Goal: Transaction & Acquisition: Book appointment/travel/reservation

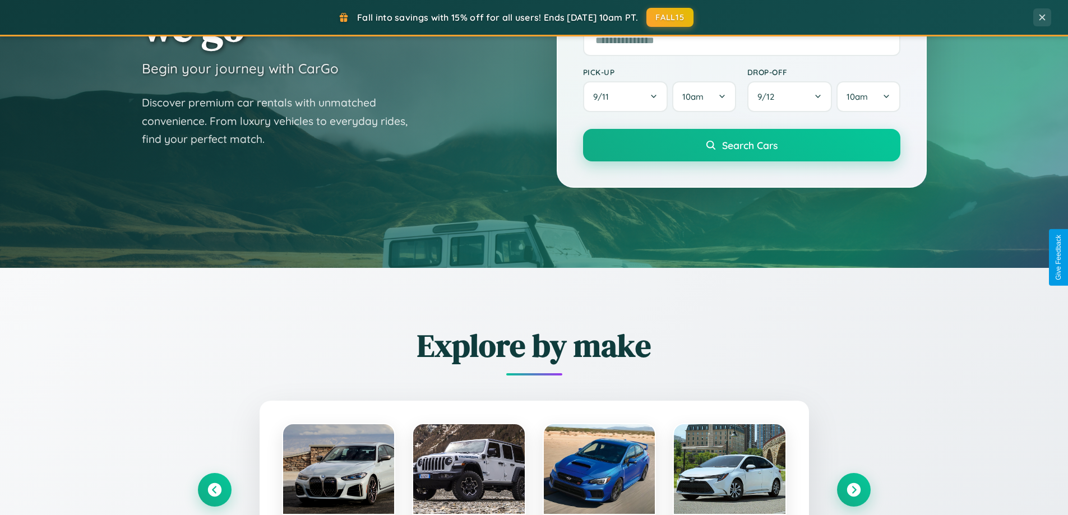
scroll to position [483, 0]
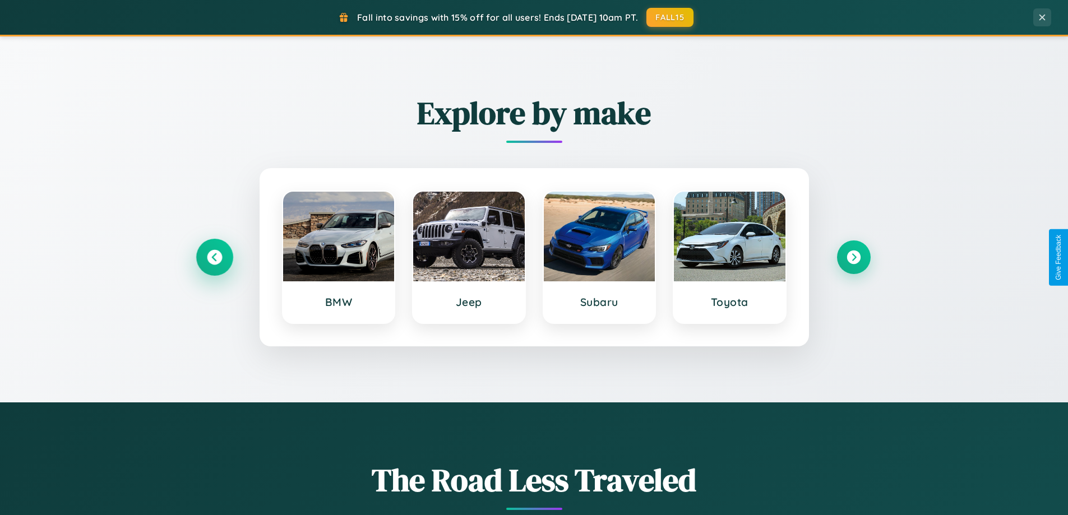
click at [214, 257] on icon at bounding box center [214, 257] width 15 height 15
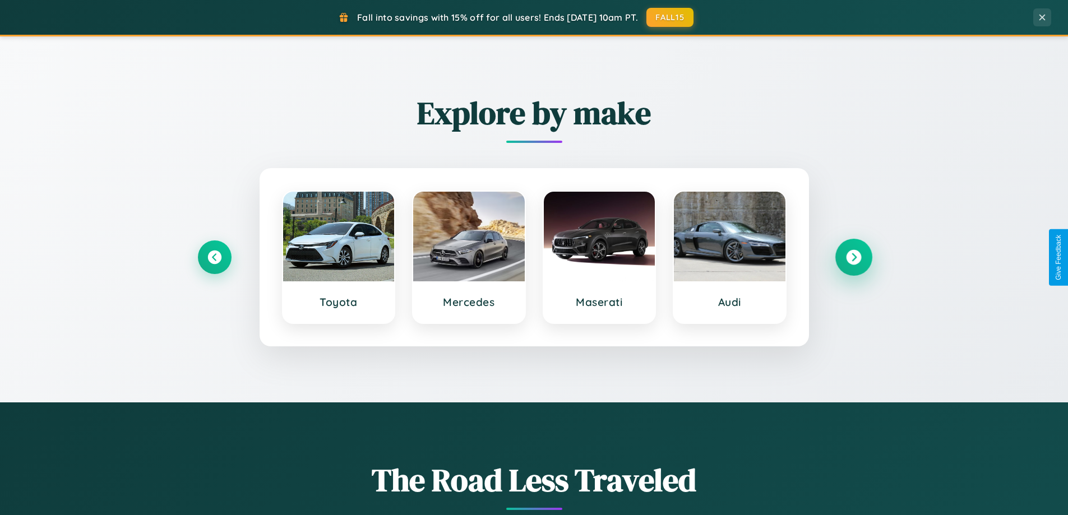
click at [853, 257] on icon at bounding box center [853, 257] width 15 height 15
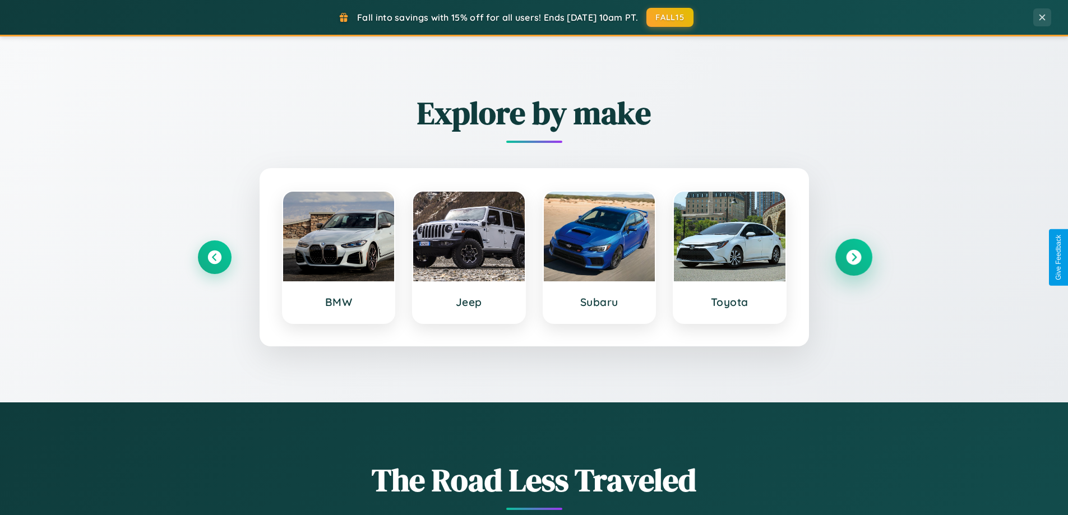
click at [853, 257] on icon at bounding box center [853, 257] width 15 height 15
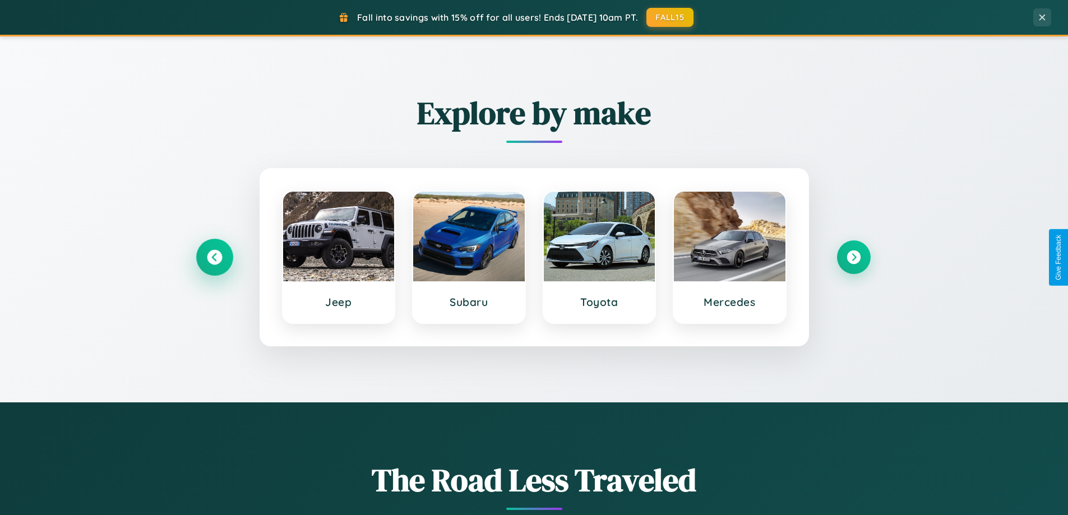
click at [214, 257] on icon at bounding box center [214, 257] width 15 height 15
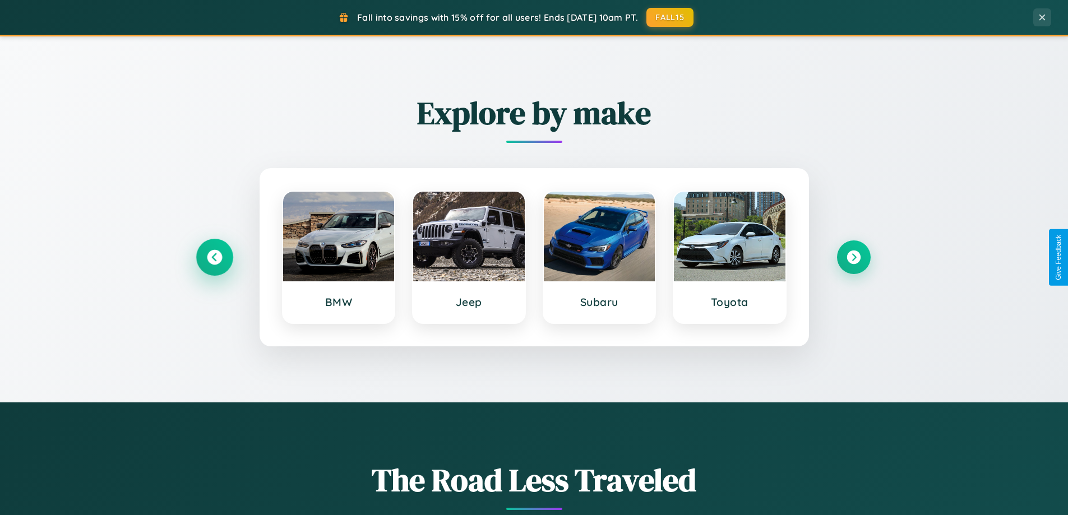
click at [214, 257] on icon at bounding box center [214, 257] width 15 height 15
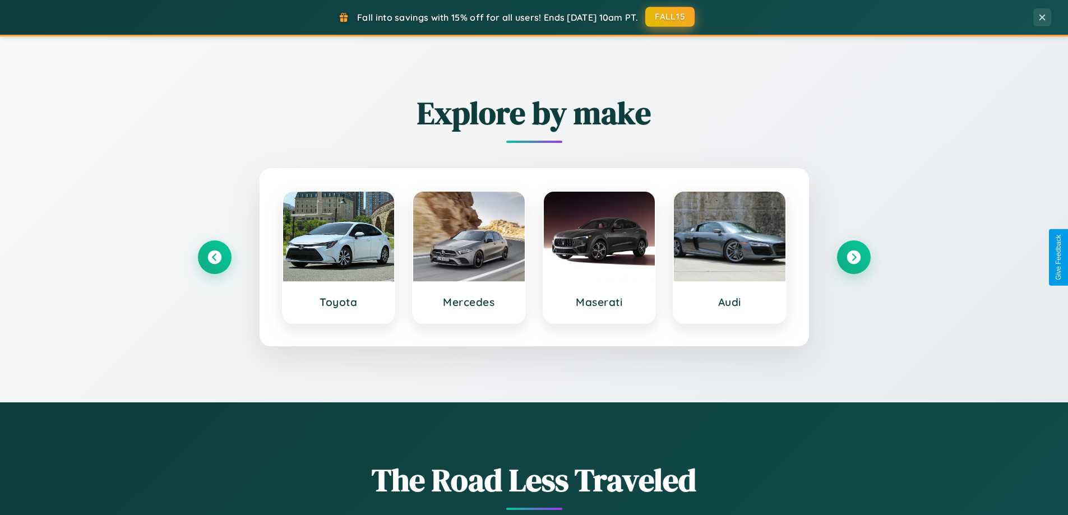
click at [670, 17] on button "FALL15" at bounding box center [669, 17] width 49 height 20
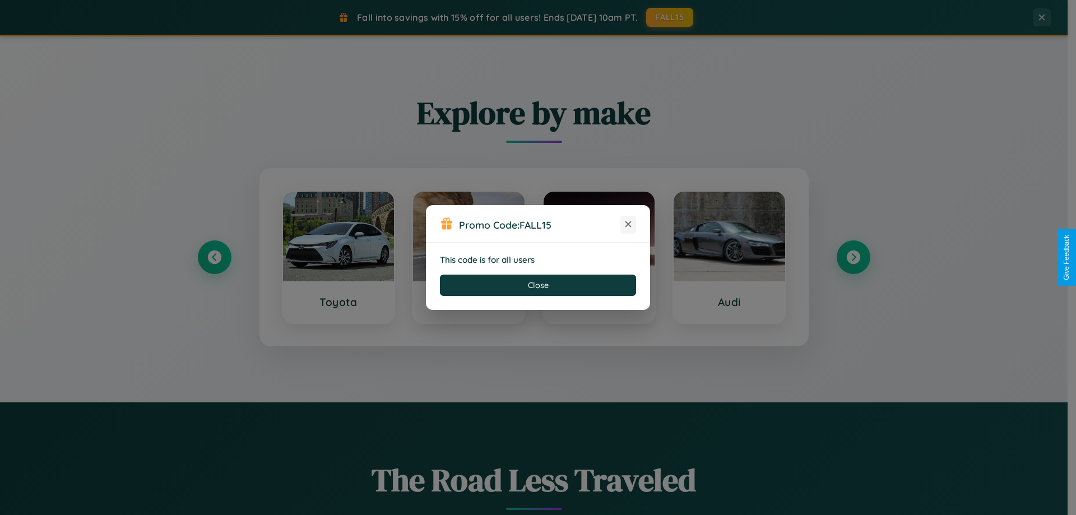
click at [628, 225] on icon at bounding box center [628, 224] width 11 height 11
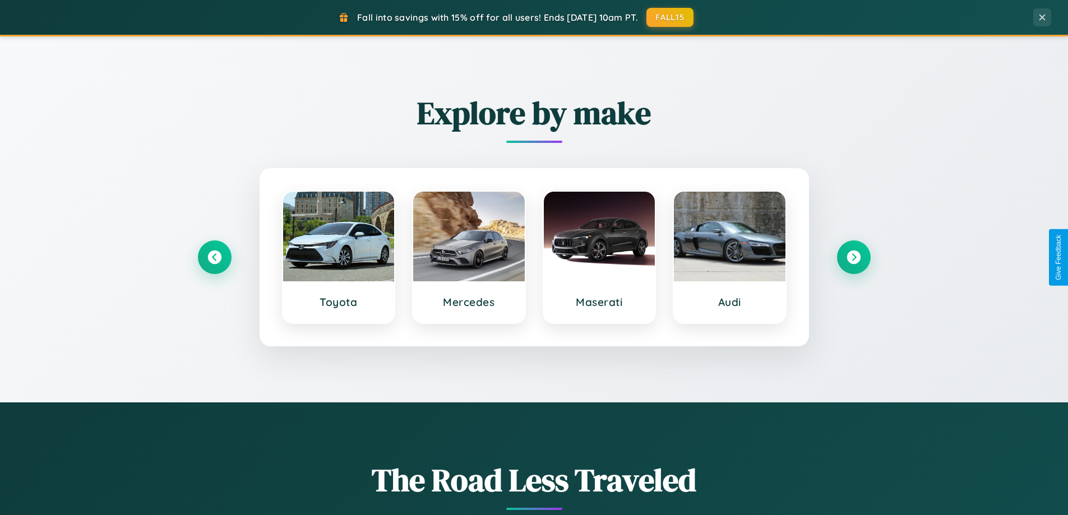
scroll to position [0, 0]
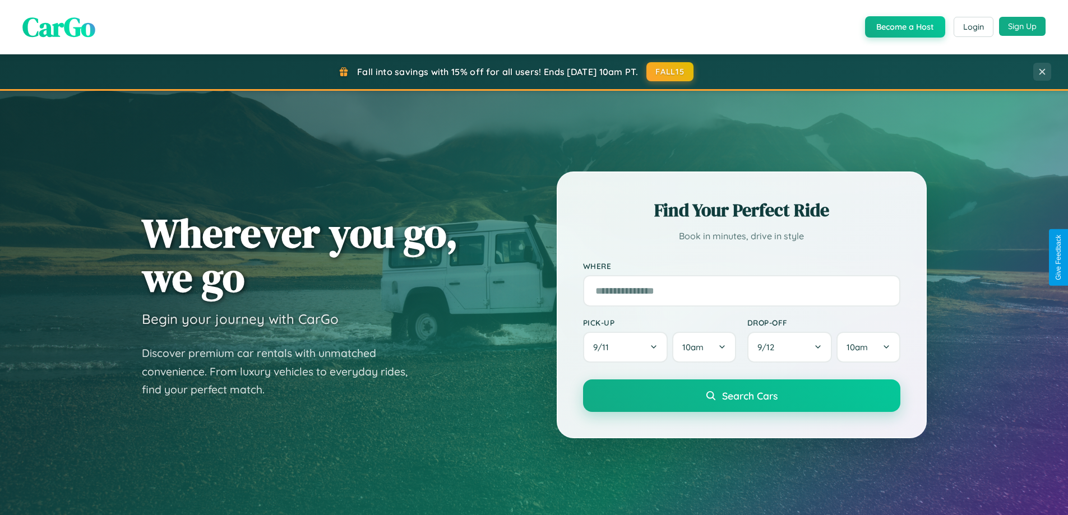
click at [1022, 26] on button "Sign Up" at bounding box center [1022, 26] width 47 height 19
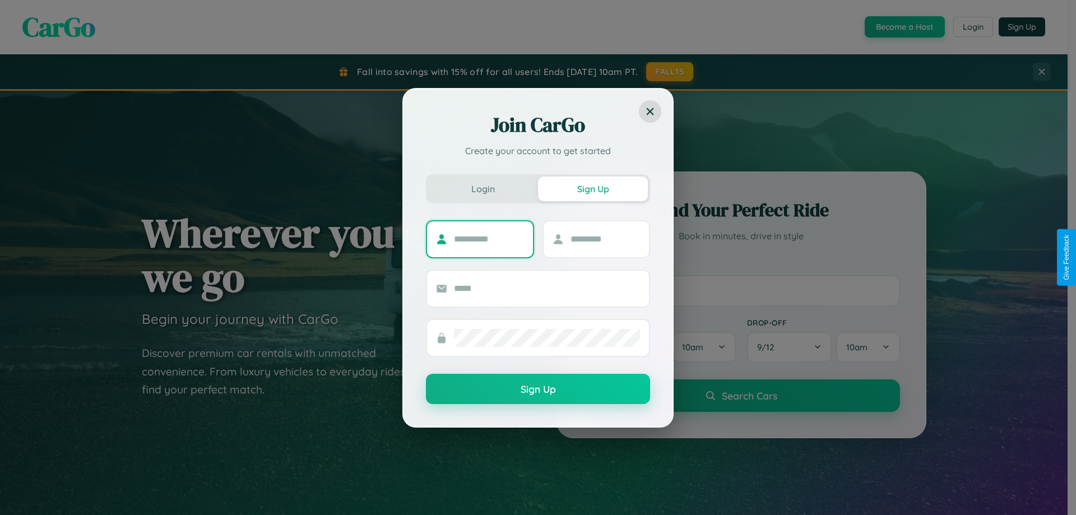
click at [489, 239] on input "text" at bounding box center [489, 239] width 70 height 18
type input "******"
click at [605, 239] on input "text" at bounding box center [605, 239] width 70 height 18
type input "******"
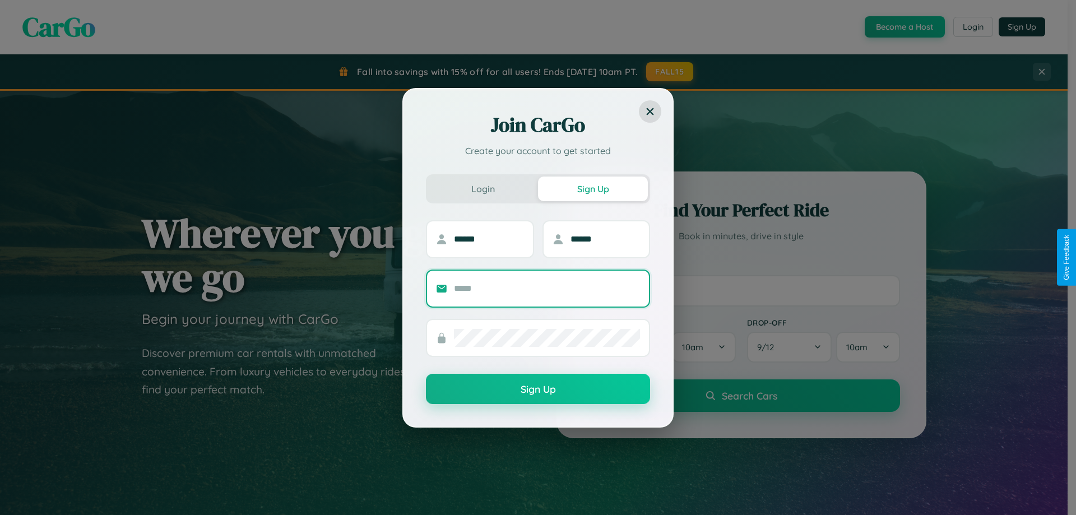
click at [547, 288] on input "text" at bounding box center [547, 289] width 186 height 18
type input "**********"
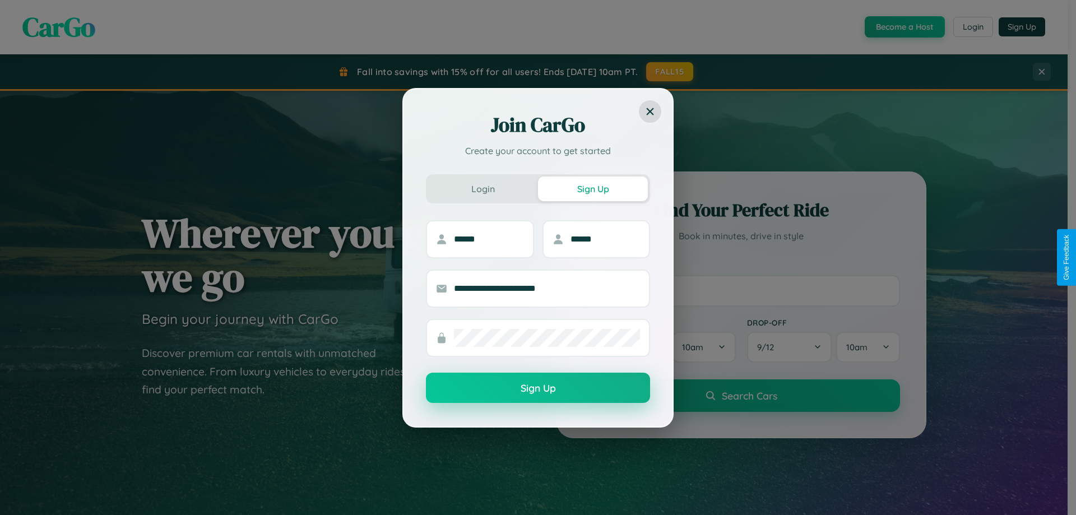
click at [538, 388] on button "Sign Up" at bounding box center [538, 388] width 224 height 30
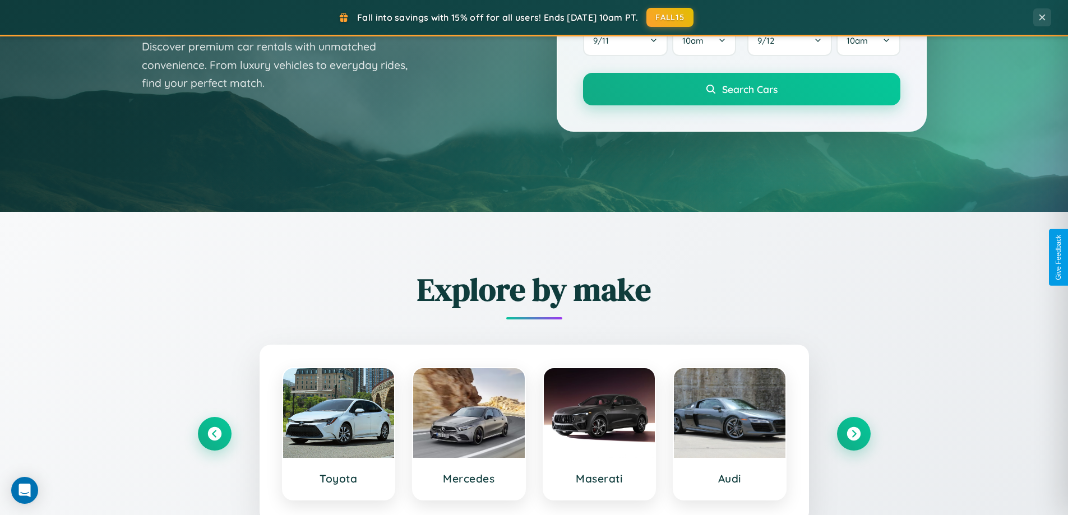
scroll to position [483, 0]
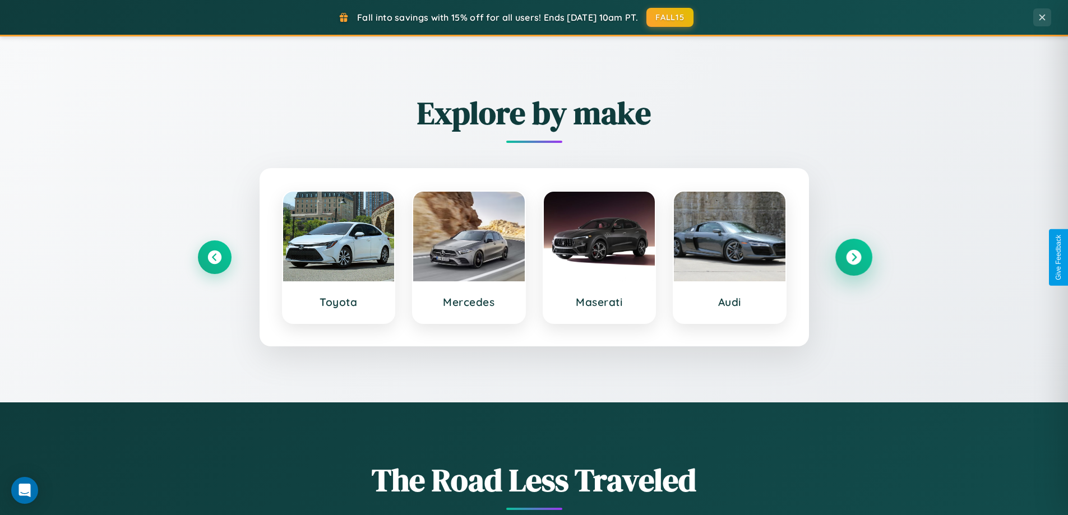
click at [853, 257] on icon at bounding box center [853, 257] width 15 height 15
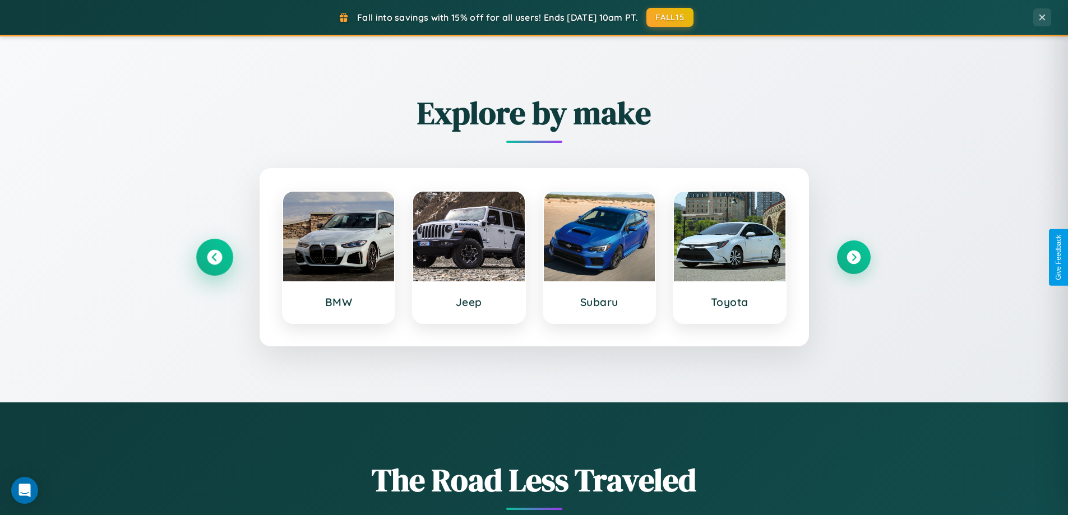
click at [214, 257] on icon at bounding box center [214, 257] width 15 height 15
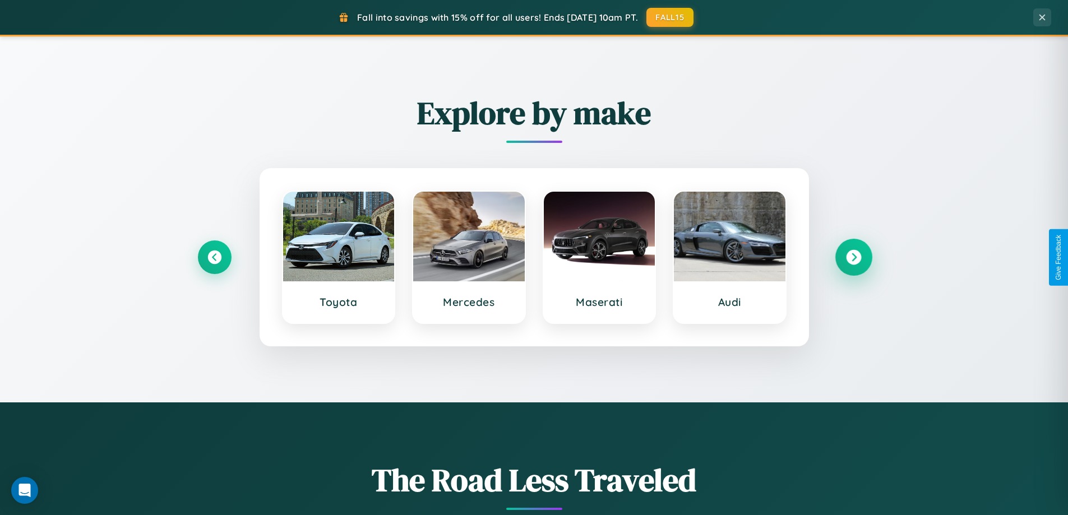
click at [853, 257] on icon at bounding box center [853, 257] width 15 height 15
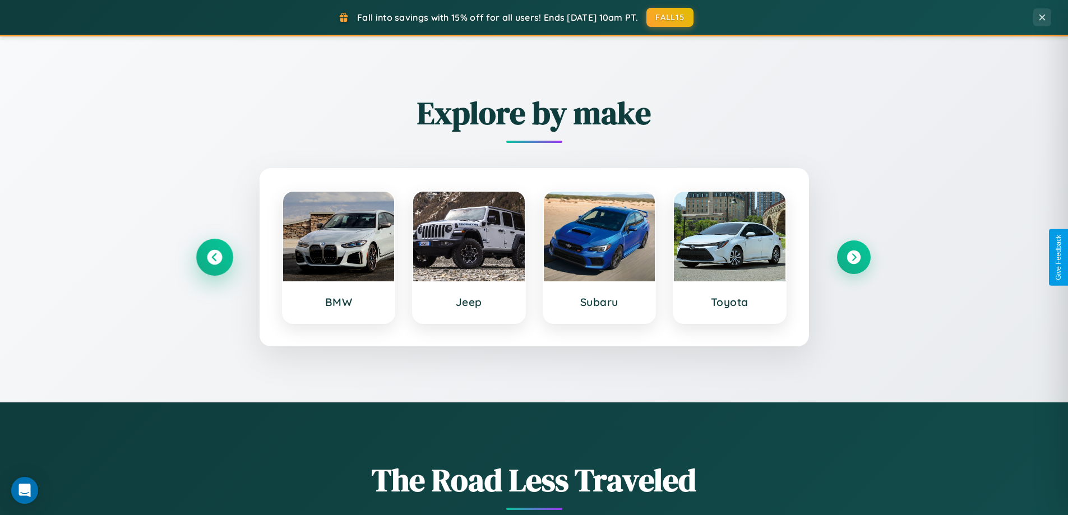
click at [214, 257] on icon at bounding box center [214, 257] width 15 height 15
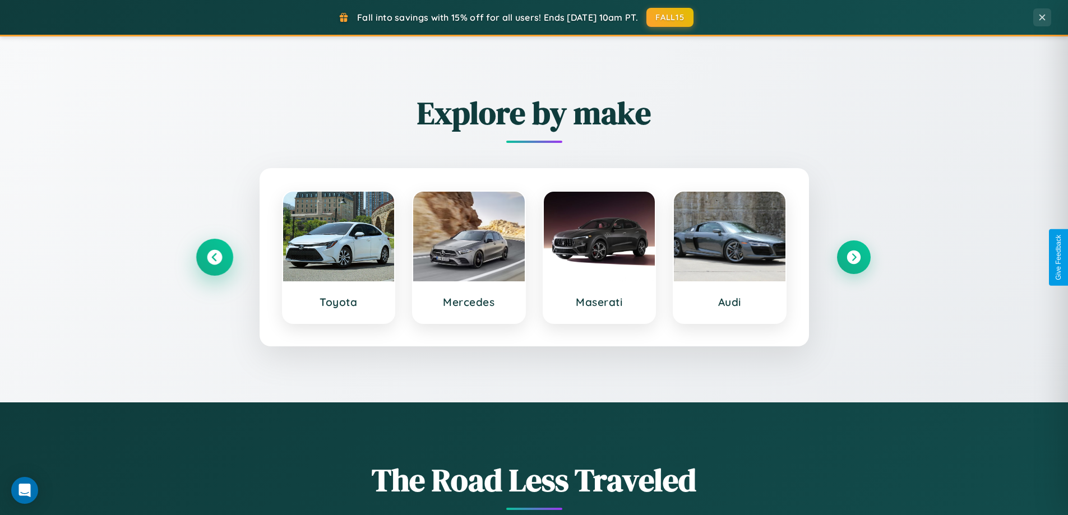
click at [214, 257] on icon at bounding box center [214, 257] width 15 height 15
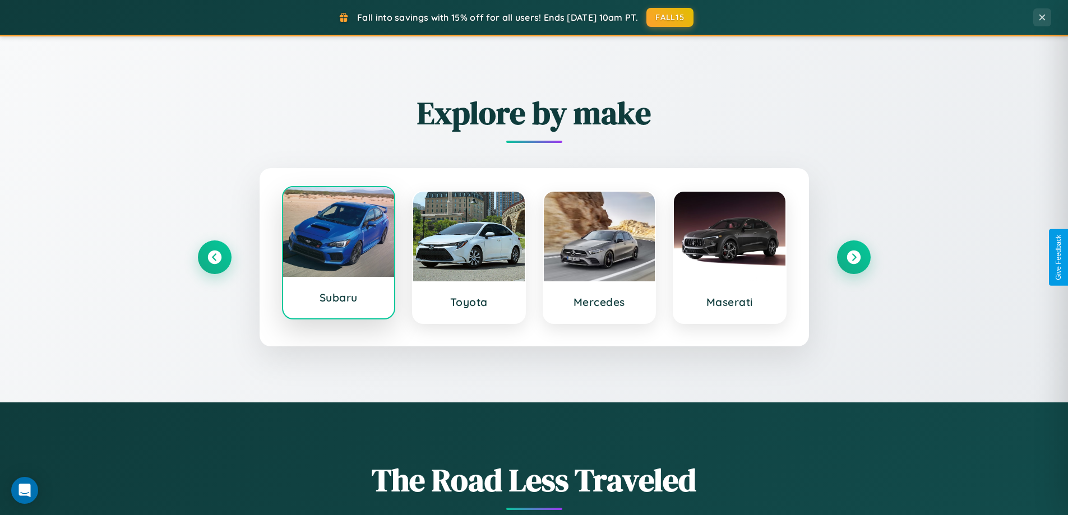
click at [338, 253] on div at bounding box center [339, 232] width 112 height 90
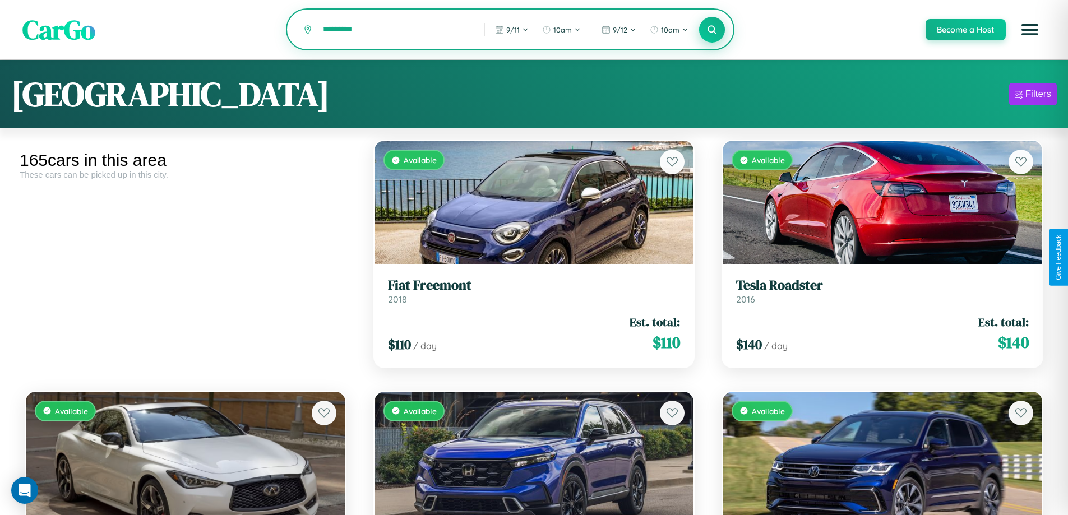
type input "*********"
click at [711, 30] on icon at bounding box center [712, 29] width 11 height 11
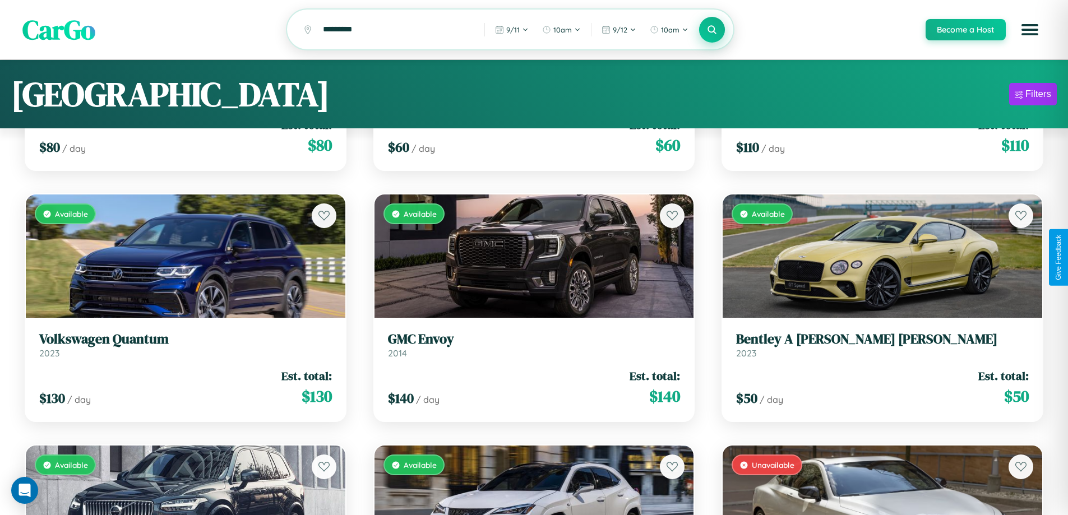
scroll to position [7937, 0]
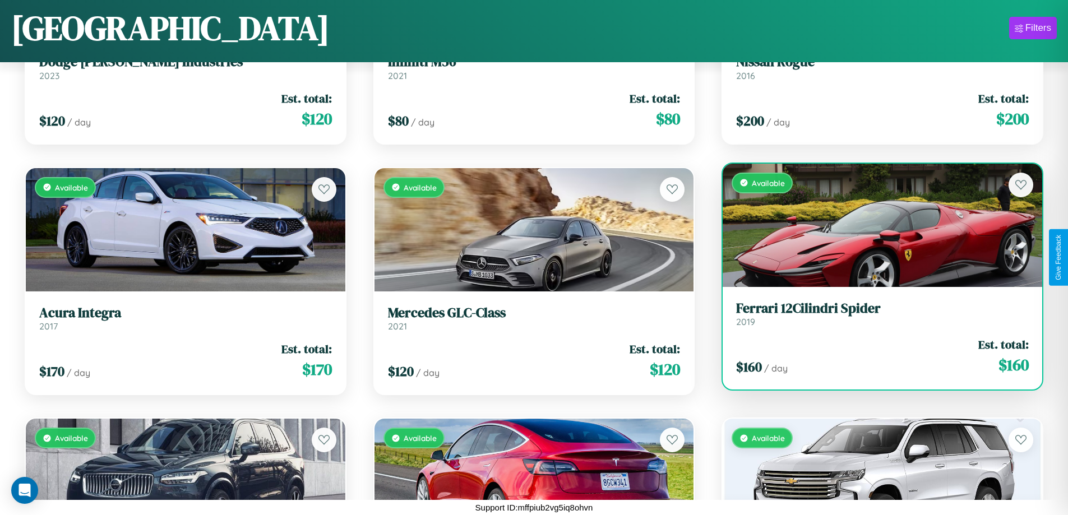
click at [875, 318] on link "Ferrari 12Cilindri Spider 2019" at bounding box center [882, 313] width 293 height 27
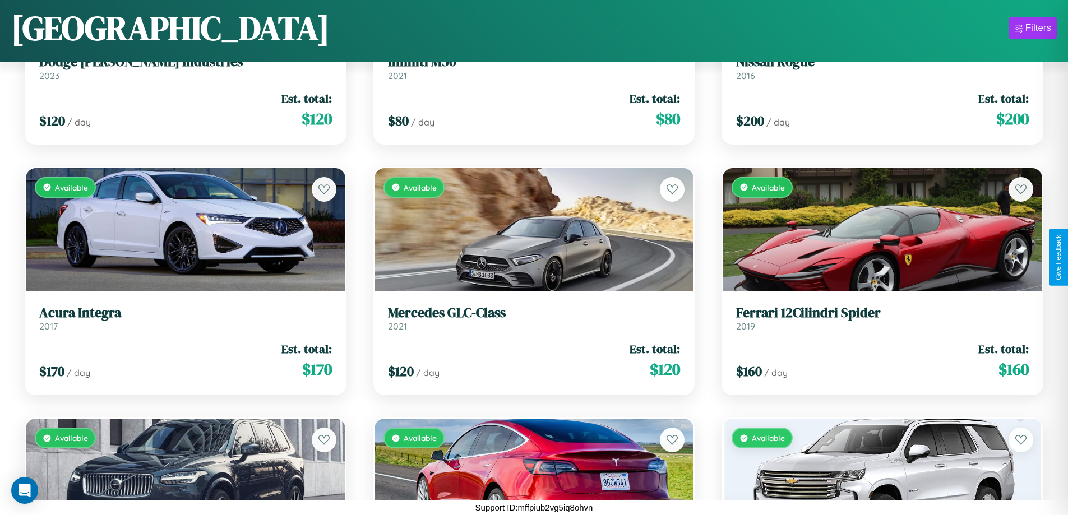
scroll to position [53, 0]
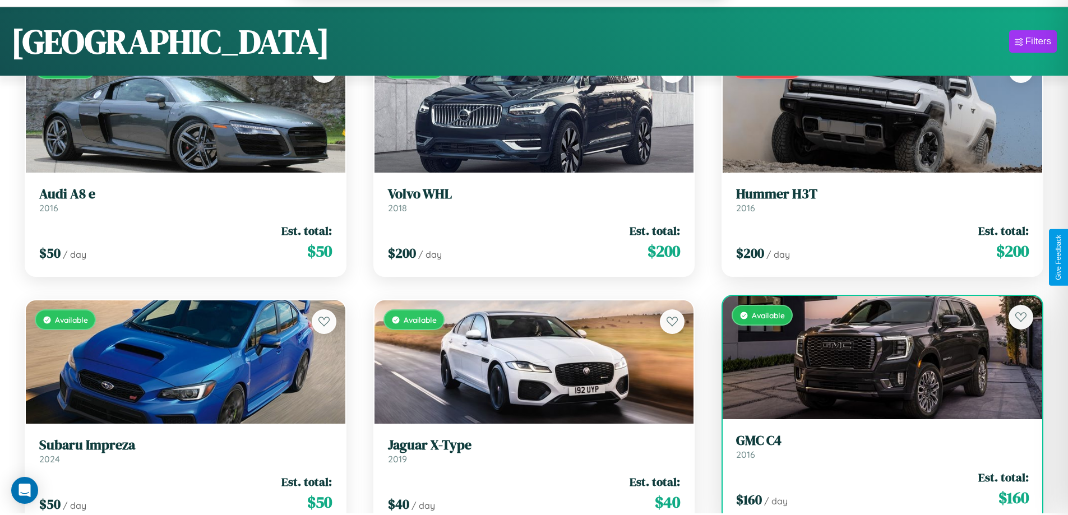
click at [875, 495] on div "$ 160 / day Est. total: $ 160" at bounding box center [882, 489] width 293 height 40
click at [875, 490] on div "$ 160 / day Est. total: $ 160" at bounding box center [882, 489] width 293 height 40
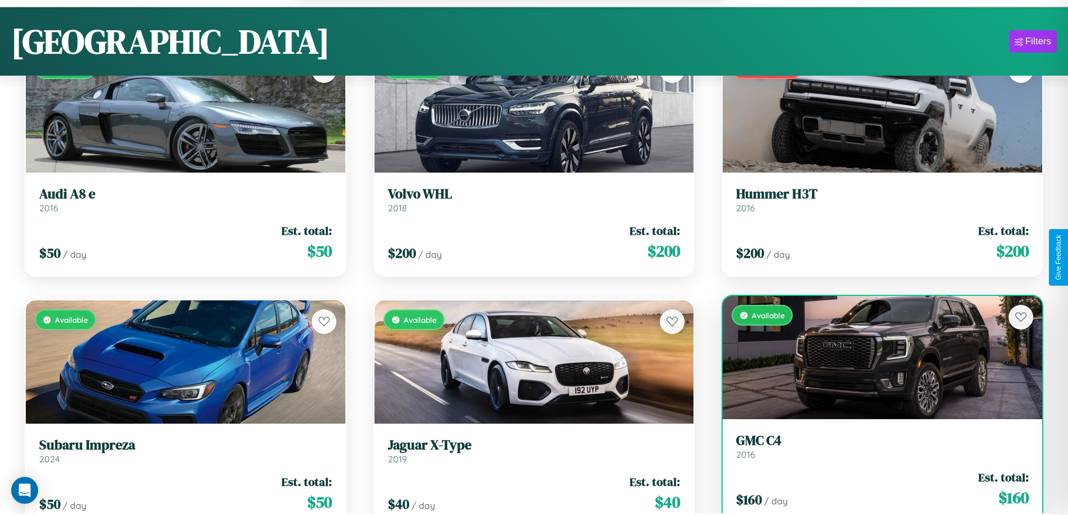
click at [875, 490] on div "$ 160 / day Est. total: $ 160" at bounding box center [882, 489] width 293 height 40
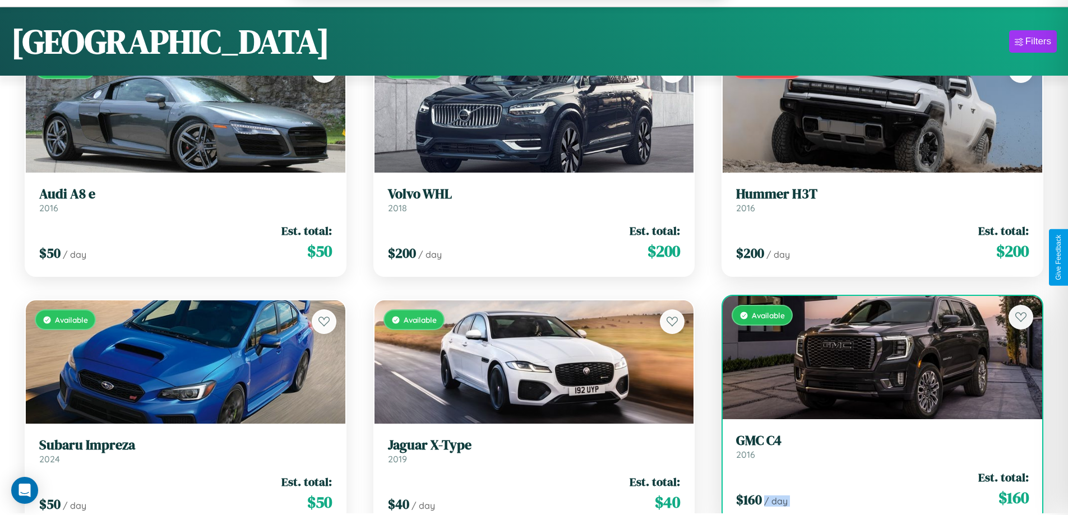
click at [875, 490] on div "$ 160 / day Est. total: $ 160" at bounding box center [882, 489] width 293 height 40
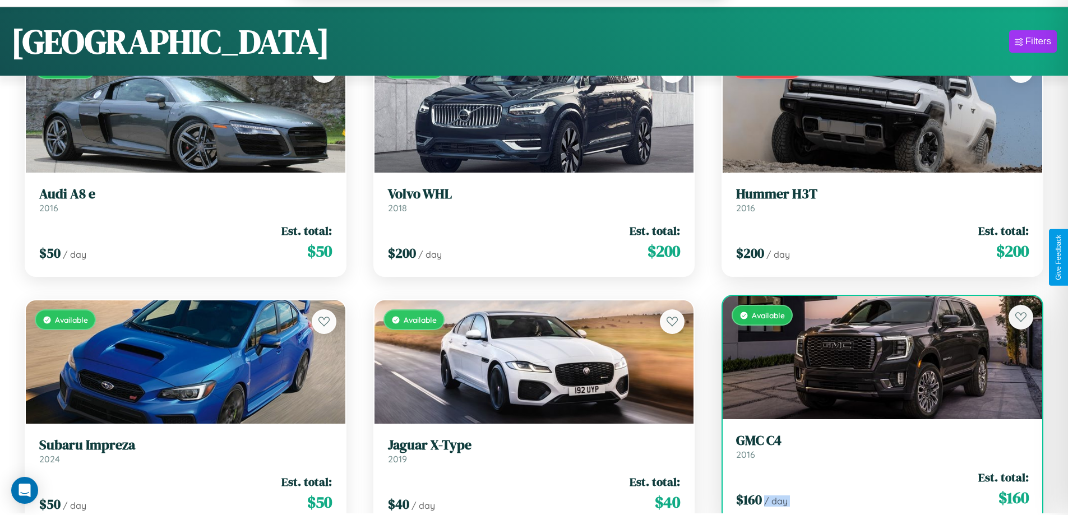
click at [875, 490] on div "$ 160 / day Est. total: $ 160" at bounding box center [882, 489] width 293 height 40
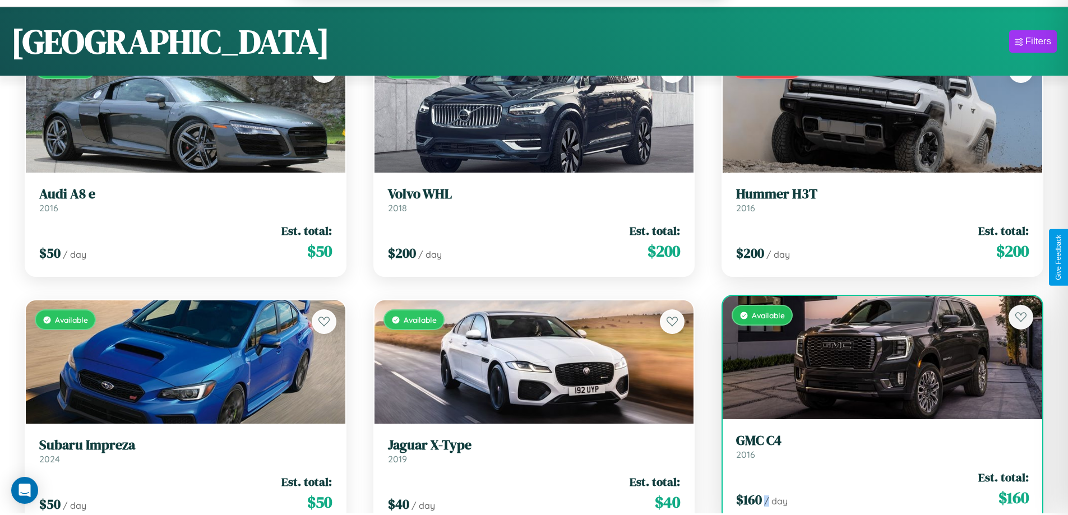
click at [875, 490] on div "$ 160 / day Est. total: $ 160" at bounding box center [882, 489] width 293 height 40
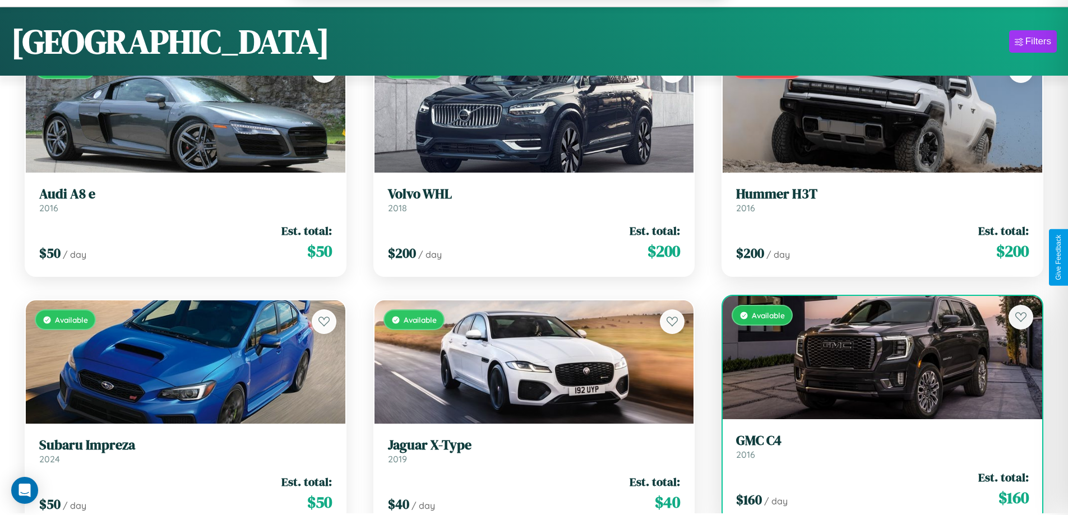
click at [875, 448] on h3 "GMC C4" at bounding box center [882, 441] width 293 height 16
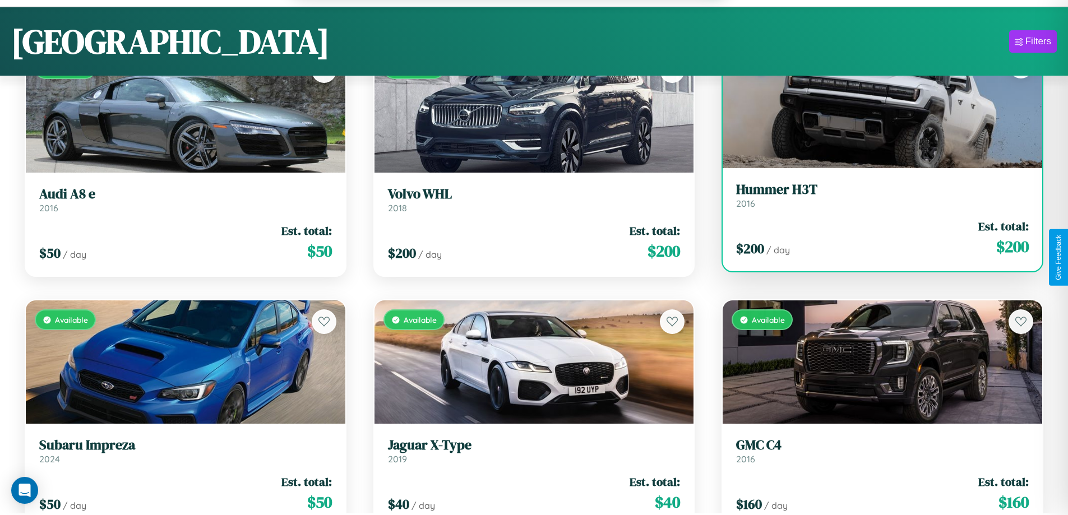
click at [875, 271] on div "Hummer H3T 2016 $ 200 / day Est. total: $ 200" at bounding box center [881, 219] width 319 height 103
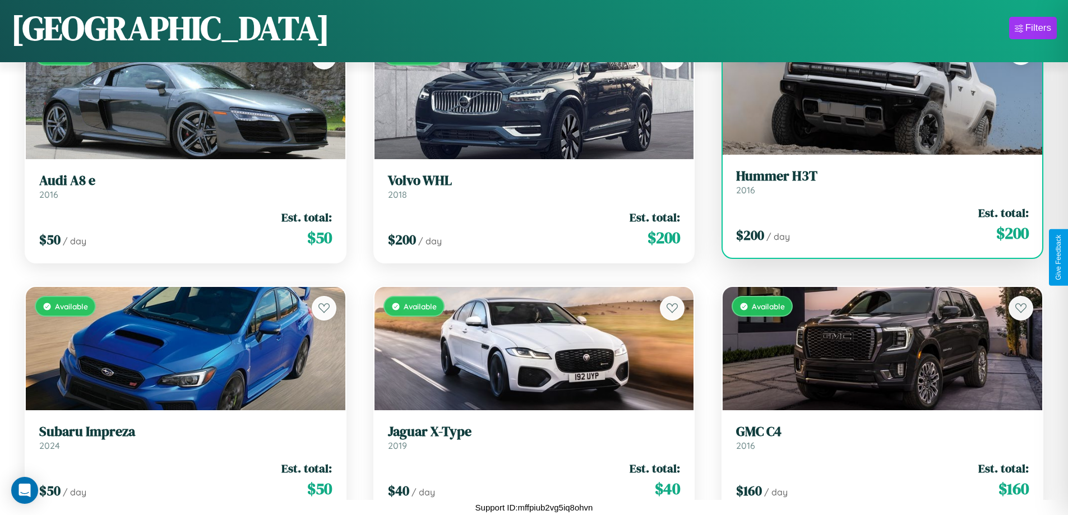
scroll to position [6933, 0]
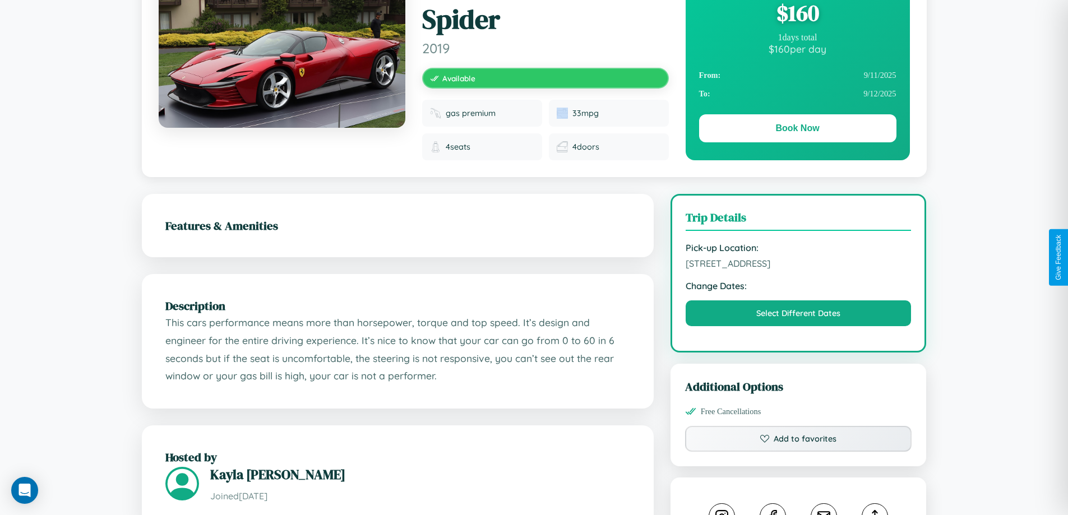
scroll to position [377, 0]
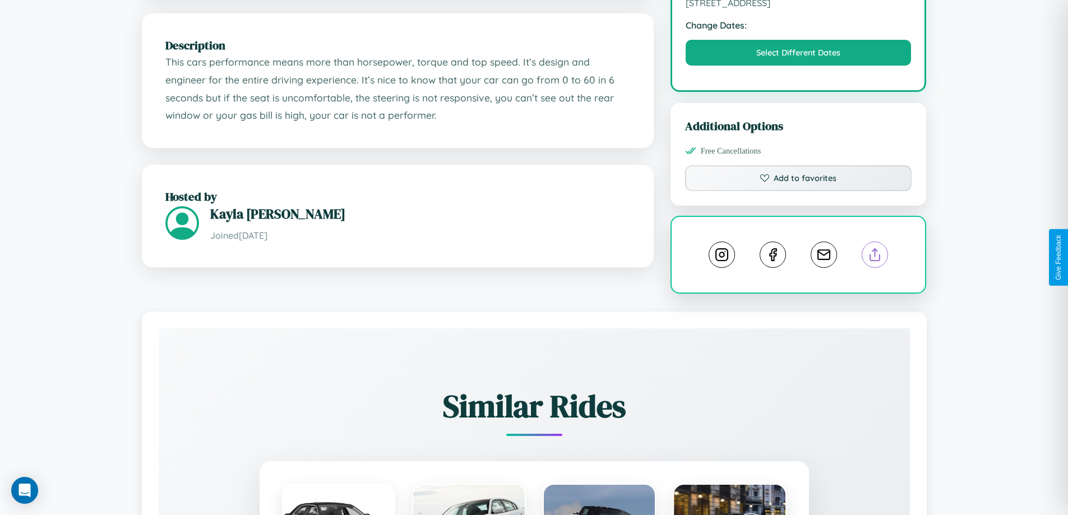
click at [875, 257] on line at bounding box center [875, 253] width 0 height 8
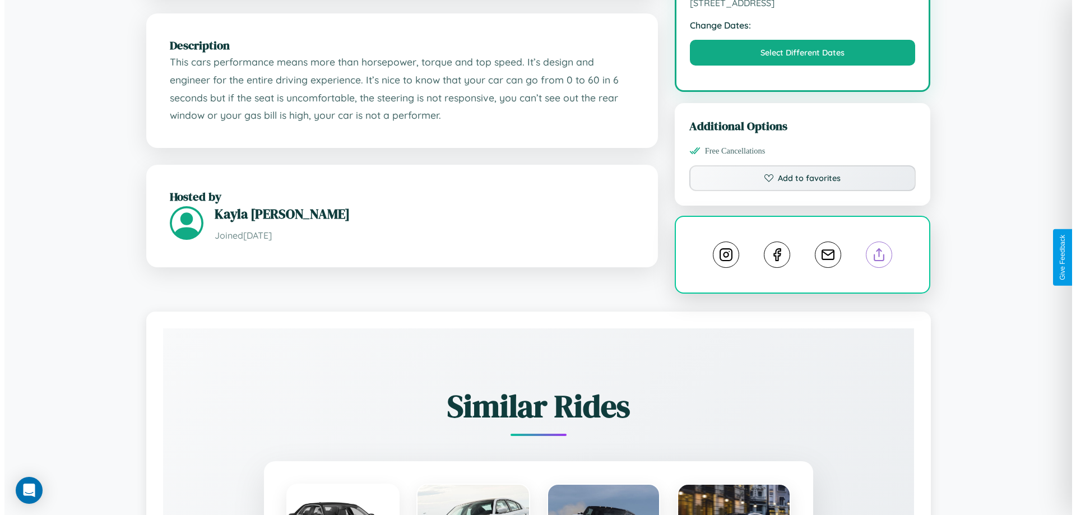
scroll to position [0, 0]
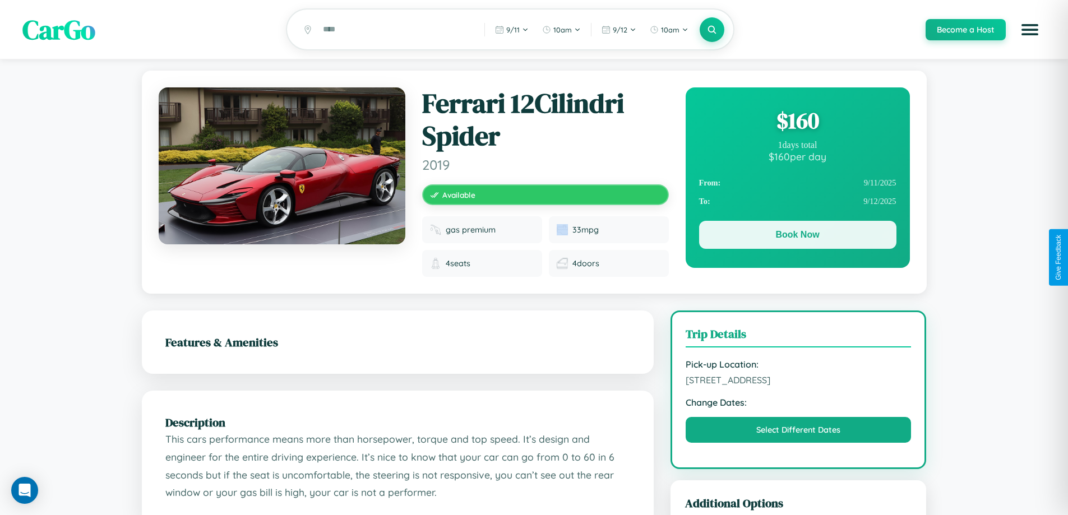
click at [797, 236] on button "Book Now" at bounding box center [797, 235] width 197 height 28
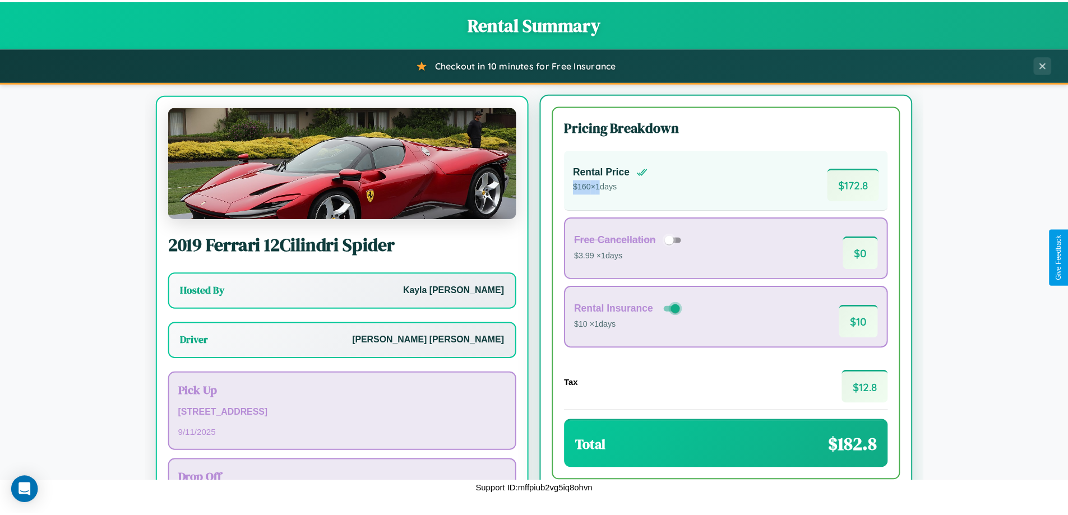
scroll to position [52, 0]
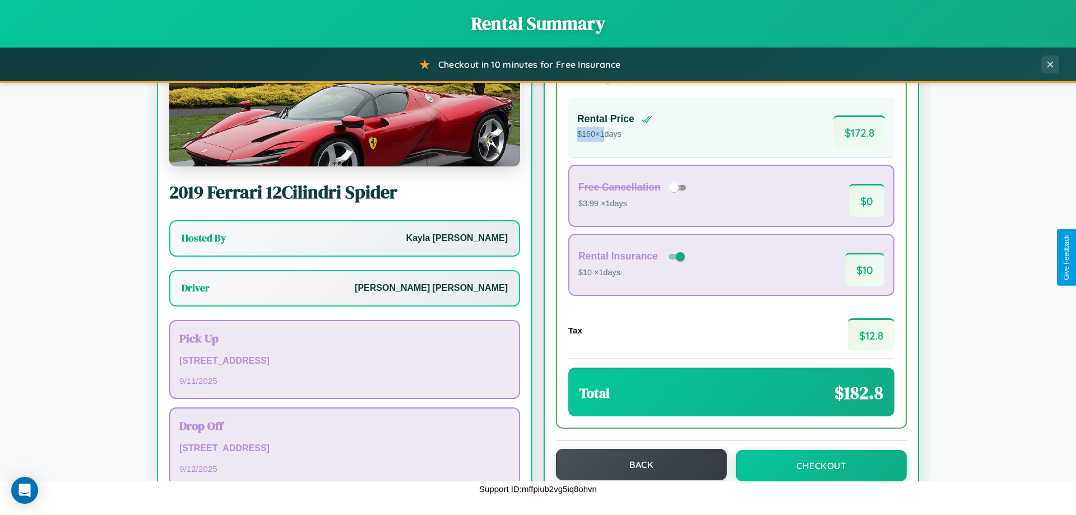
click at [636, 465] on button "Back" at bounding box center [641, 464] width 171 height 31
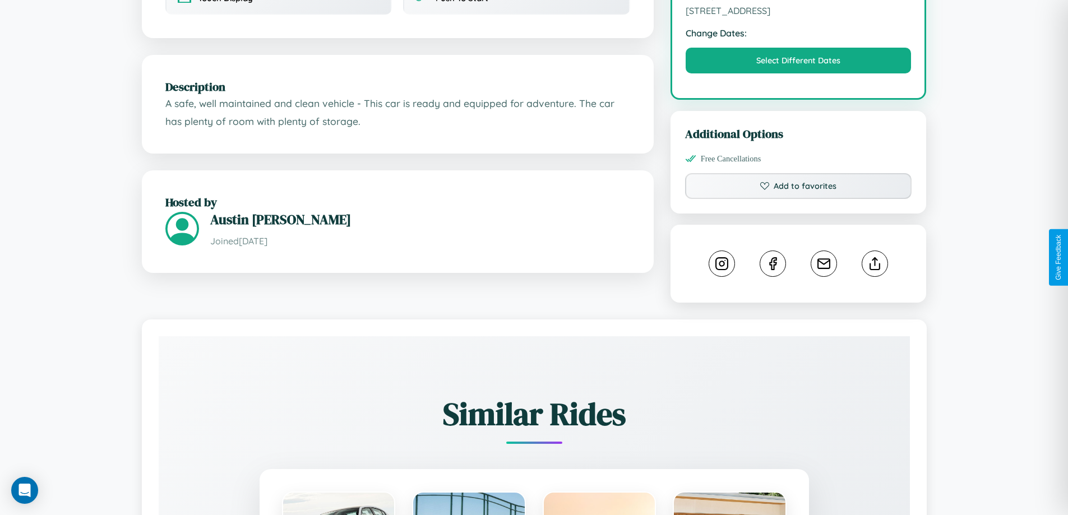
scroll to position [368, 0]
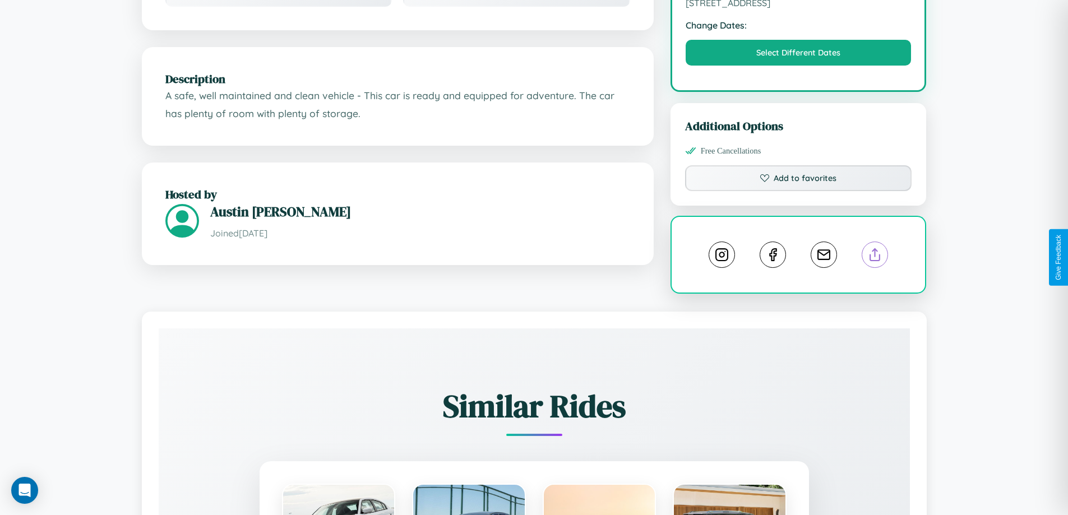
click at [875, 257] on line at bounding box center [875, 253] width 0 height 8
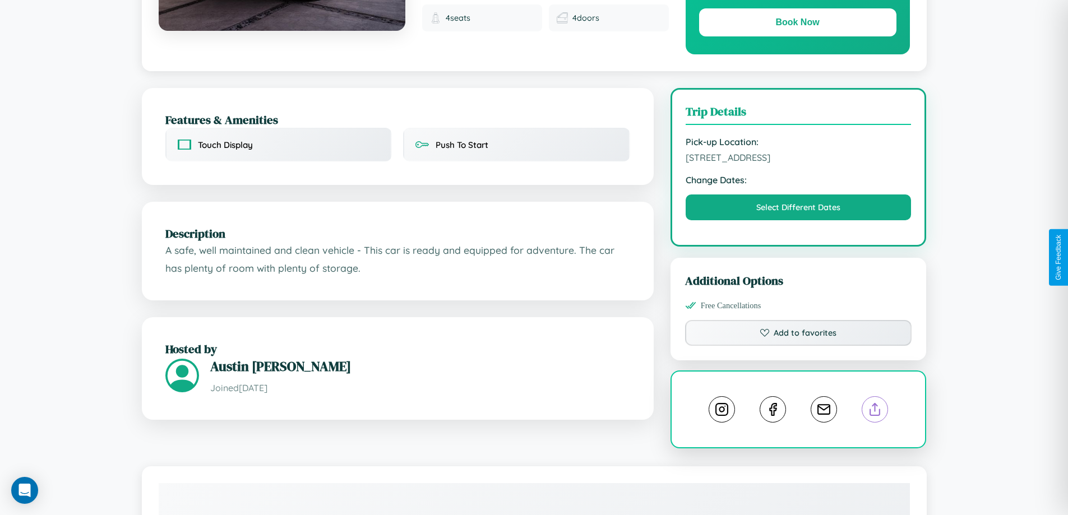
scroll to position [115, 0]
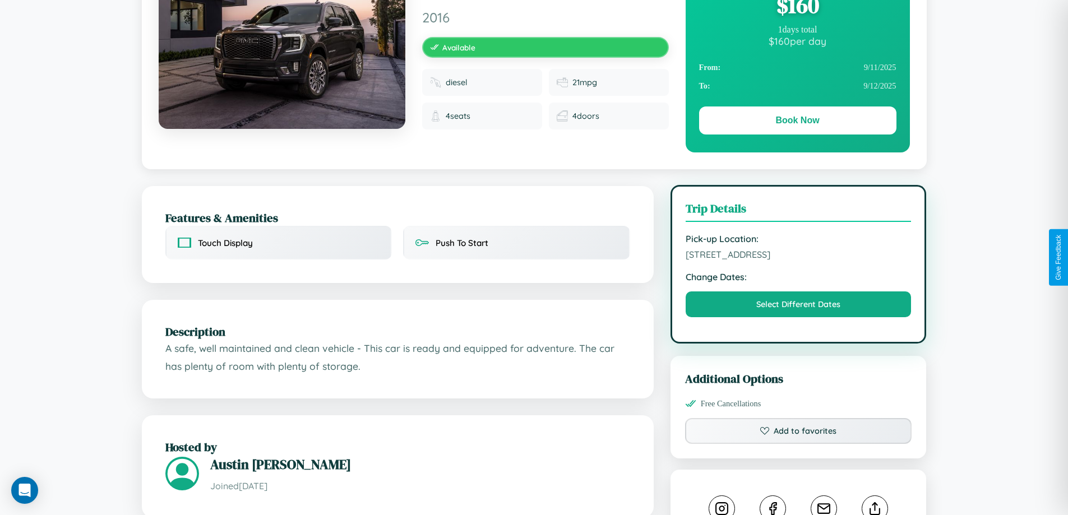
click at [798, 256] on span "9665 Third Street Stockholm Sweden 59865" at bounding box center [798, 254] width 226 height 11
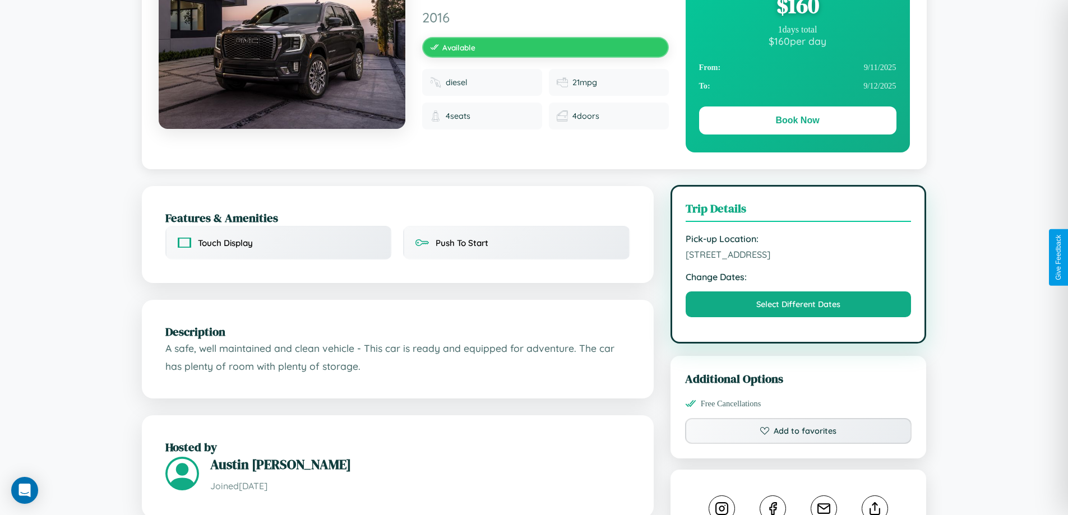
click at [798, 256] on span "9665 Third Street Stockholm Sweden 59865" at bounding box center [798, 254] width 226 height 11
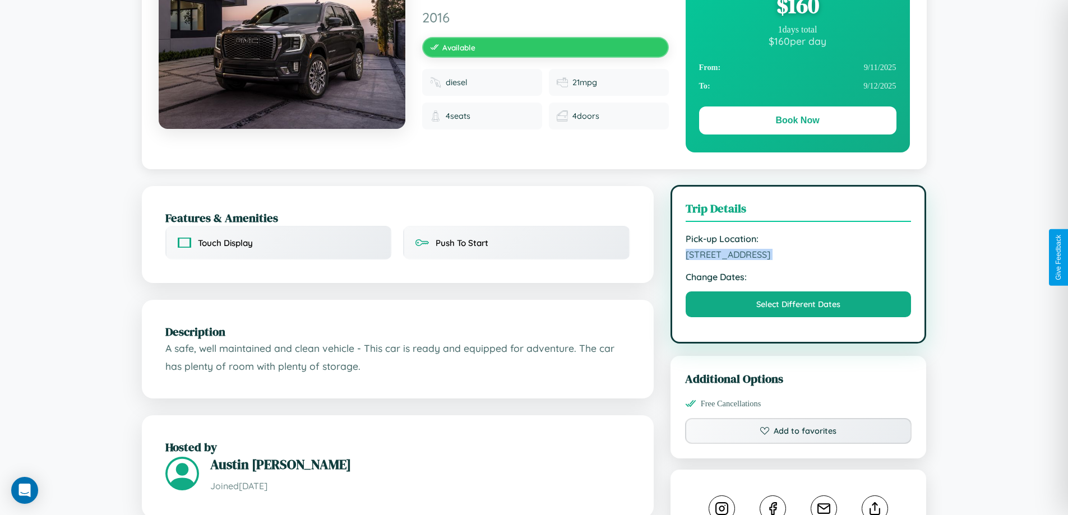
click at [798, 256] on span "9665 Third Street Stockholm Sweden 59865" at bounding box center [798, 254] width 226 height 11
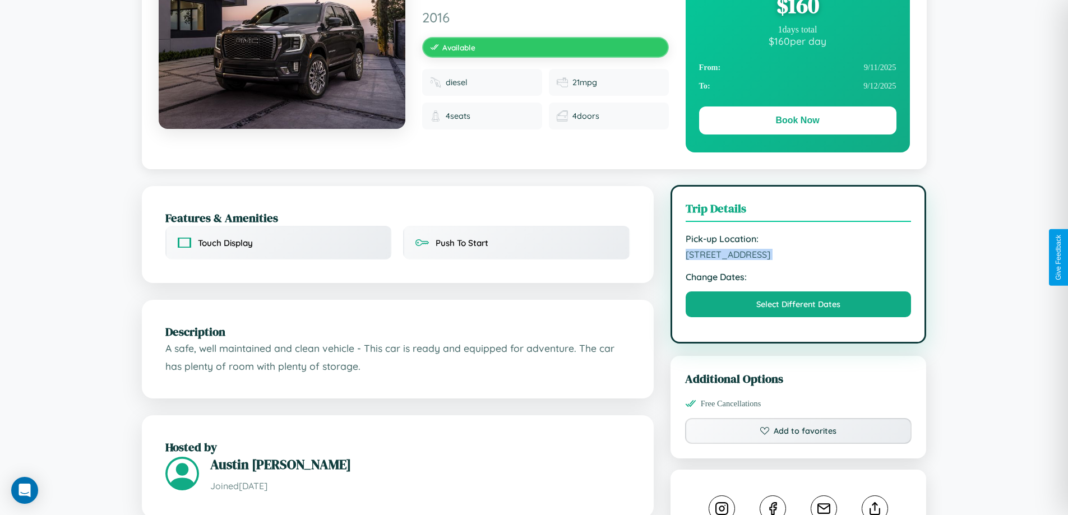
click at [798, 256] on span "9665 Third Street Stockholm Sweden 59865" at bounding box center [798, 254] width 226 height 11
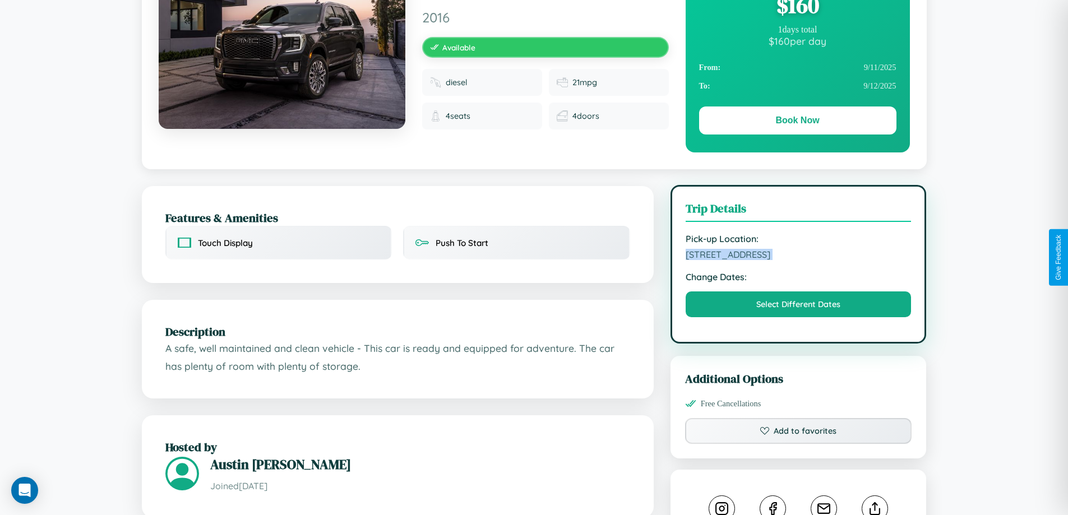
click at [798, 256] on span "9665 Third Street Stockholm Sweden 59865" at bounding box center [798, 254] width 226 height 11
